Goal: Book appointment/travel/reservation

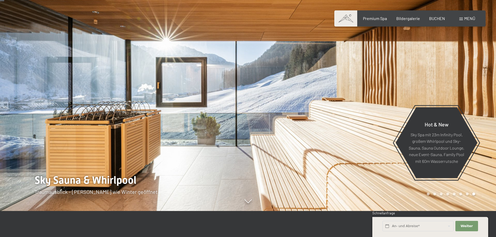
click at [464, 17] on span "Menü" at bounding box center [469, 18] width 11 height 5
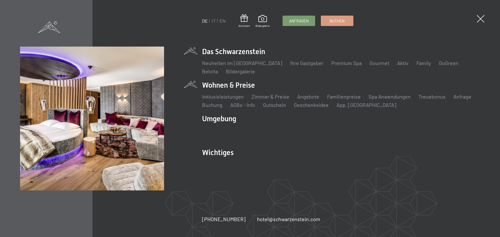
click at [248, 82] on li "Wohnen & Preise Inklusivleistungen Zimmer & Preise Liste Angebote Liste Familie…" at bounding box center [341, 94] width 278 height 28
click at [307, 98] on link "Angebote" at bounding box center [308, 96] width 22 height 6
click at [302, 97] on link "Angebote" at bounding box center [308, 96] width 22 height 6
click at [305, 95] on link "Angebote" at bounding box center [308, 96] width 22 height 6
click at [305, 97] on link "Angebote" at bounding box center [308, 96] width 22 height 6
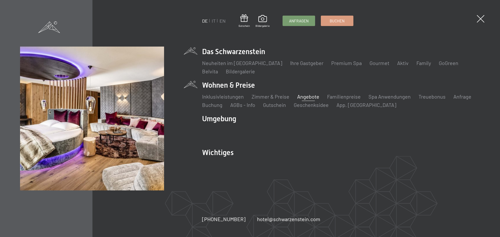
click at [305, 97] on link "Angebote" at bounding box center [308, 96] width 22 height 6
click at [274, 95] on link "Zimmer & Preise" at bounding box center [271, 96] width 38 height 6
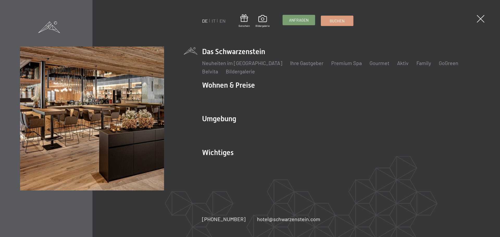
click at [301, 21] on span "Anfragen" at bounding box center [299, 19] width 20 height 5
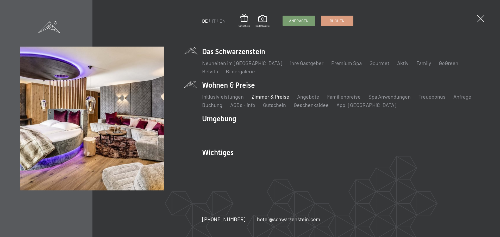
click at [266, 94] on link "Zimmer & Preise" at bounding box center [271, 96] width 38 height 6
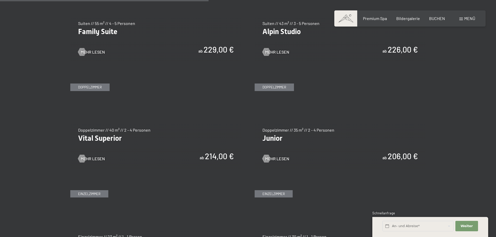
scroll to position [703, 0]
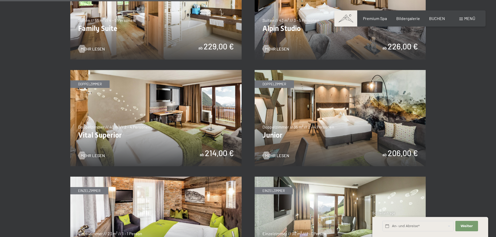
click at [313, 112] on img at bounding box center [340, 118] width 171 height 96
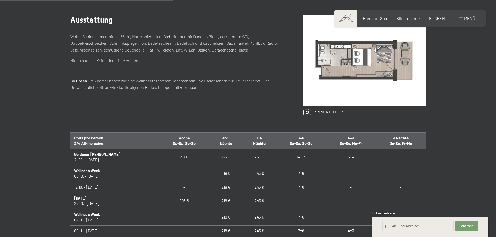
scroll to position [260, 0]
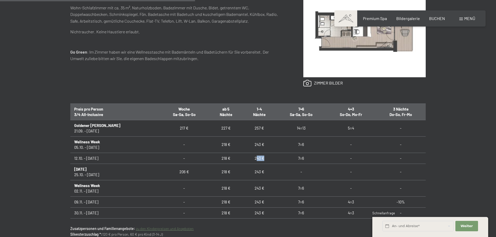
drag, startPoint x: 240, startPoint y: 158, endPoint x: 249, endPoint y: 159, distance: 8.4
click at [249, 159] on td "243 €" at bounding box center [259, 158] width 33 height 11
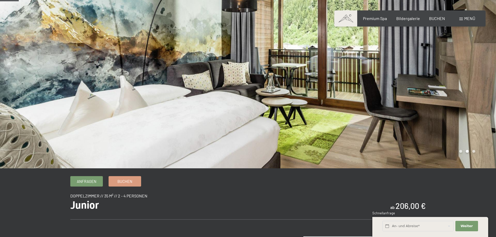
scroll to position [0, 0]
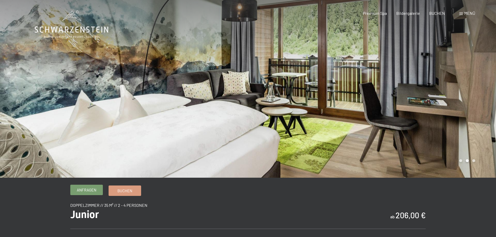
click at [84, 191] on span "Anfragen" at bounding box center [87, 189] width 20 height 5
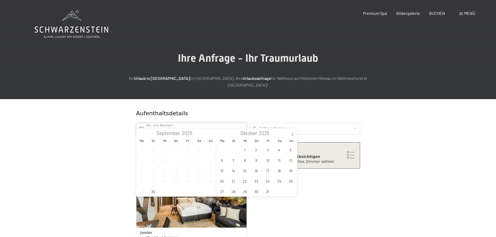
click at [190, 123] on input "text" at bounding box center [191, 129] width 111 height 12
click at [270, 172] on span "17" at bounding box center [268, 171] width 10 height 10
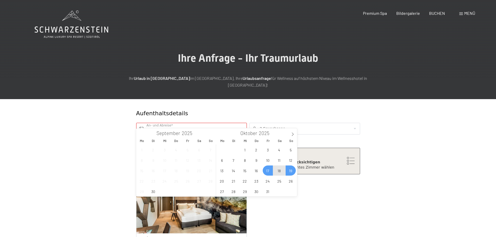
click at [288, 172] on span "19" at bounding box center [291, 171] width 10 height 10
type input "[DATE] - So. [DATE]"
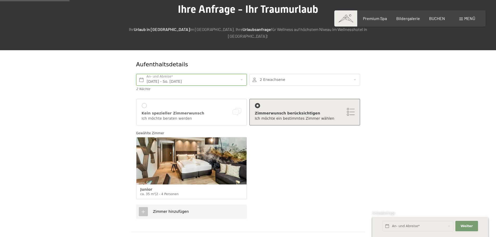
scroll to position [78, 0]
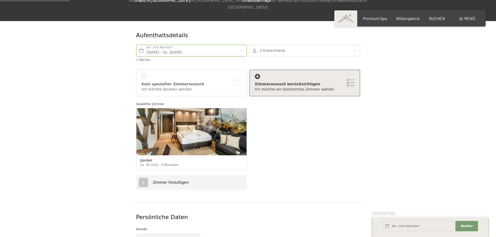
click at [145, 74] on div at bounding box center [144, 76] width 5 height 5
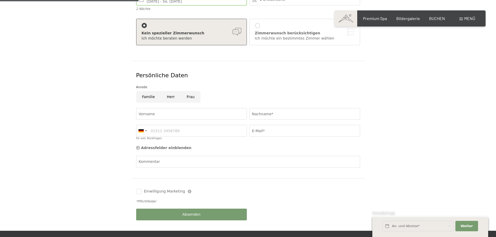
scroll to position [130, 0]
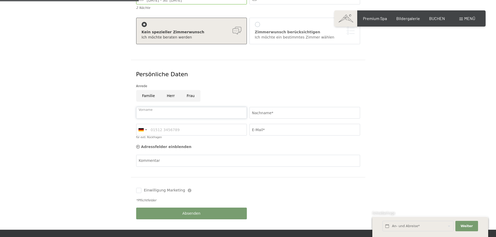
click at [184, 107] on input "Vorname" at bounding box center [191, 113] width 111 height 12
type input "[DEMOGRAPHIC_DATA]"
click at [260, 109] on input "Nachname*" at bounding box center [304, 113] width 111 height 12
type input "[PERSON_NAME]"
click at [169, 126] on input "für evtl. Rückfragen" at bounding box center [191, 130] width 111 height 12
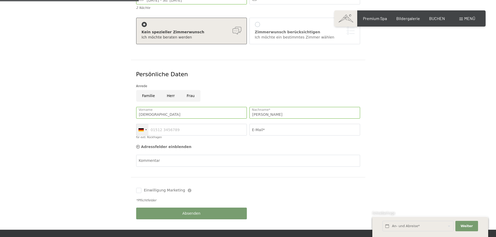
click at [146, 124] on div at bounding box center [142, 129] width 12 height 11
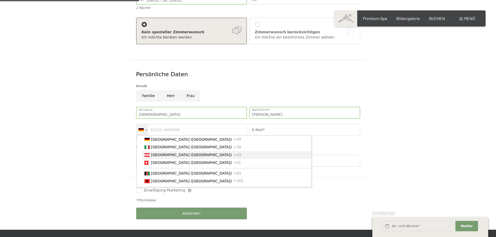
click at [161, 153] on span "[GEOGRAPHIC_DATA] ([GEOGRAPHIC_DATA])" at bounding box center [191, 155] width 81 height 4
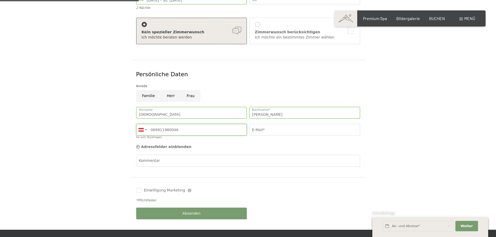
type input "069911980046"
click at [260, 124] on input "E-Mail*" at bounding box center [304, 130] width 111 height 12
type input "[EMAIL_ADDRESS][DOMAIN_NAME]"
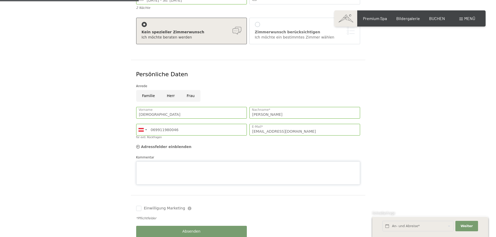
click at [175, 155] on div "Kommentar" at bounding box center [248, 170] width 224 height 30
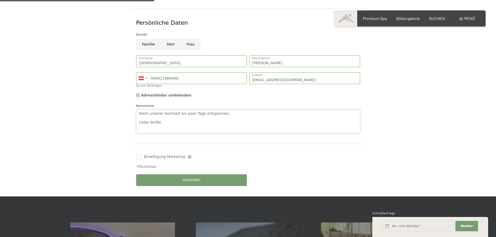
scroll to position [182, 0]
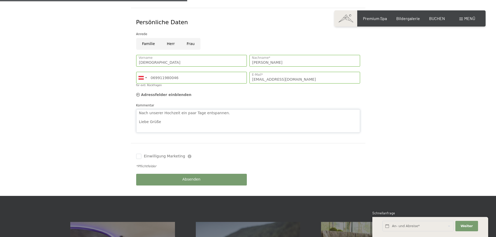
type textarea "Nach unserer Hochzeit ein paar Tage entspannen. Liebe Grüße"
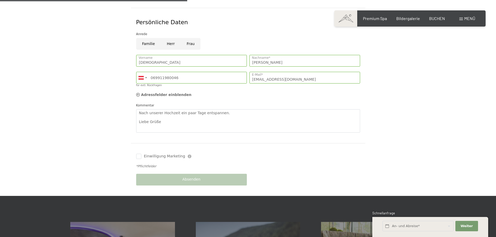
click at [165, 154] on span "Einwilligung Marketing" at bounding box center [164, 156] width 41 height 5
click at [141, 154] on input "Einwilligung Marketing" at bounding box center [138, 156] width 5 height 5
checkbox input "false"
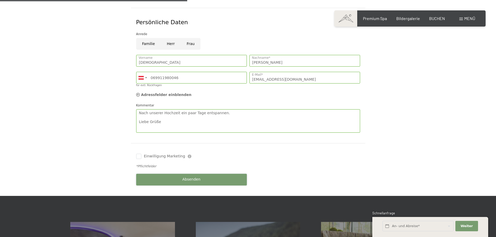
click at [165, 175] on button "Absenden" at bounding box center [191, 180] width 111 height 12
